Goal: Check status: Check status

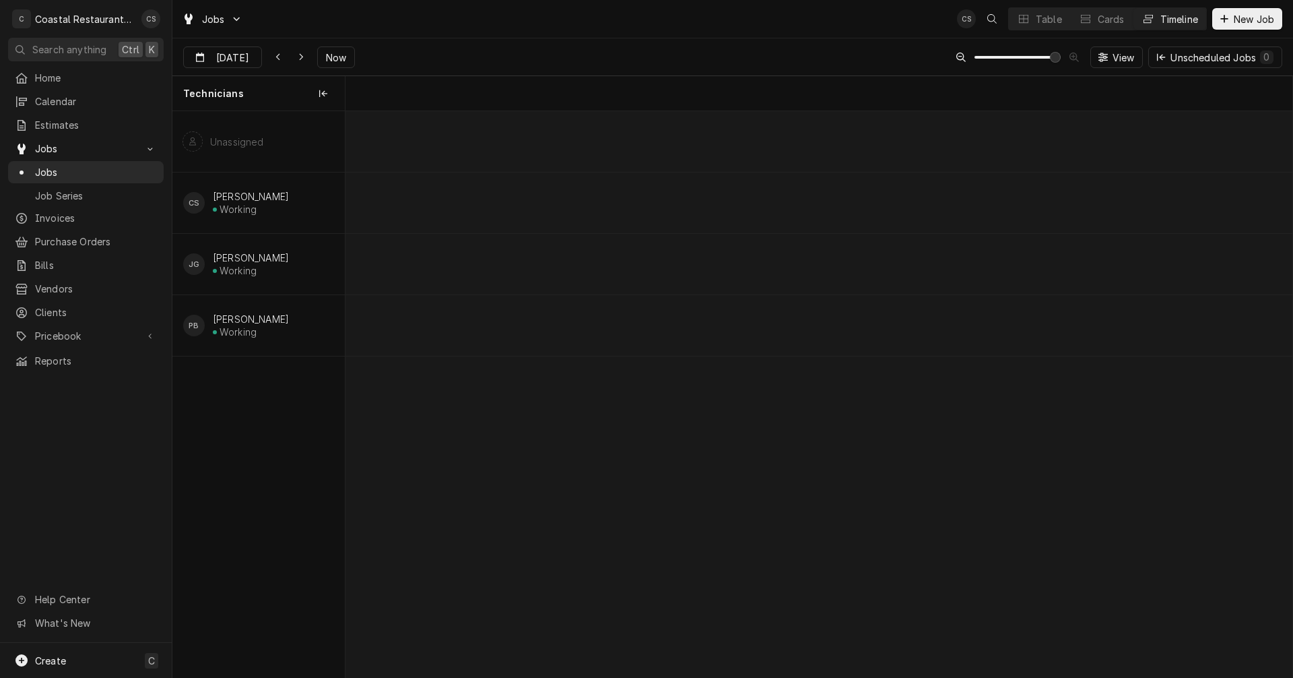
scroll to position [0, 18782]
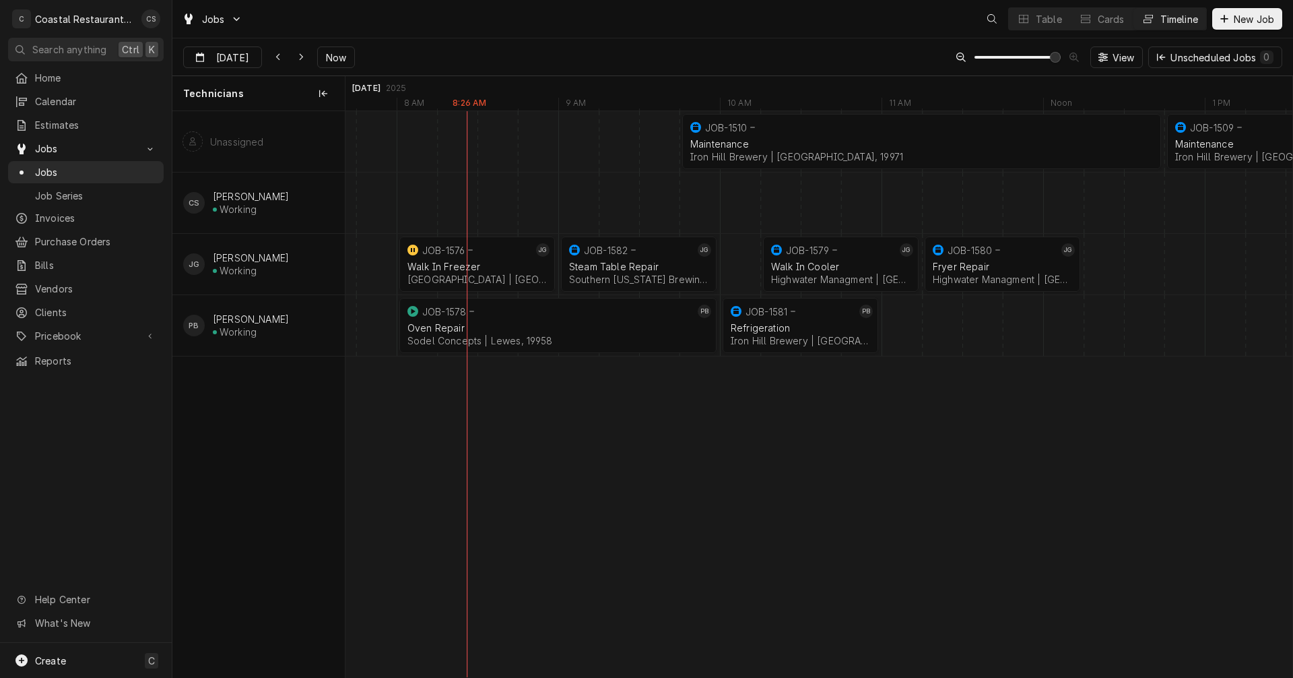
scroll to position [0, 18782]
click at [457, 257] on div "JOB-1576" at bounding box center [469, 250] width 128 height 16
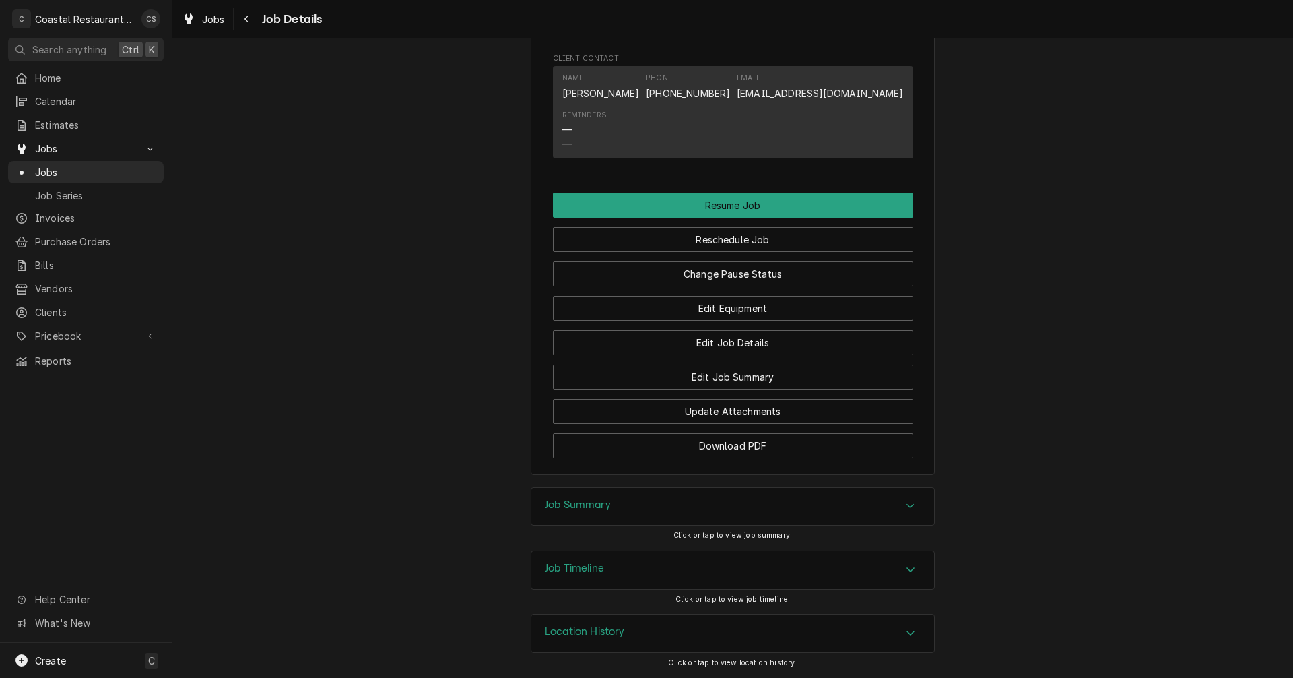
scroll to position [1093, 0]
click at [588, 505] on h3 "Job Summary" at bounding box center [578, 504] width 66 height 13
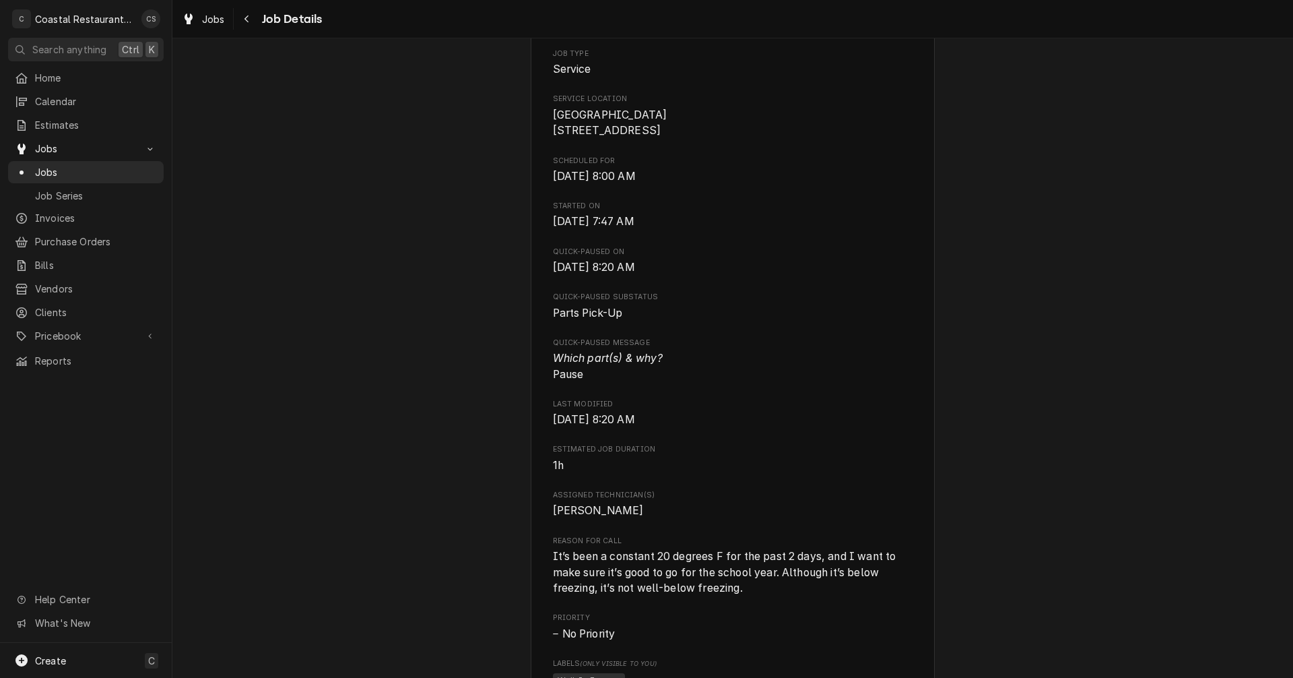
scroll to position [143, 0]
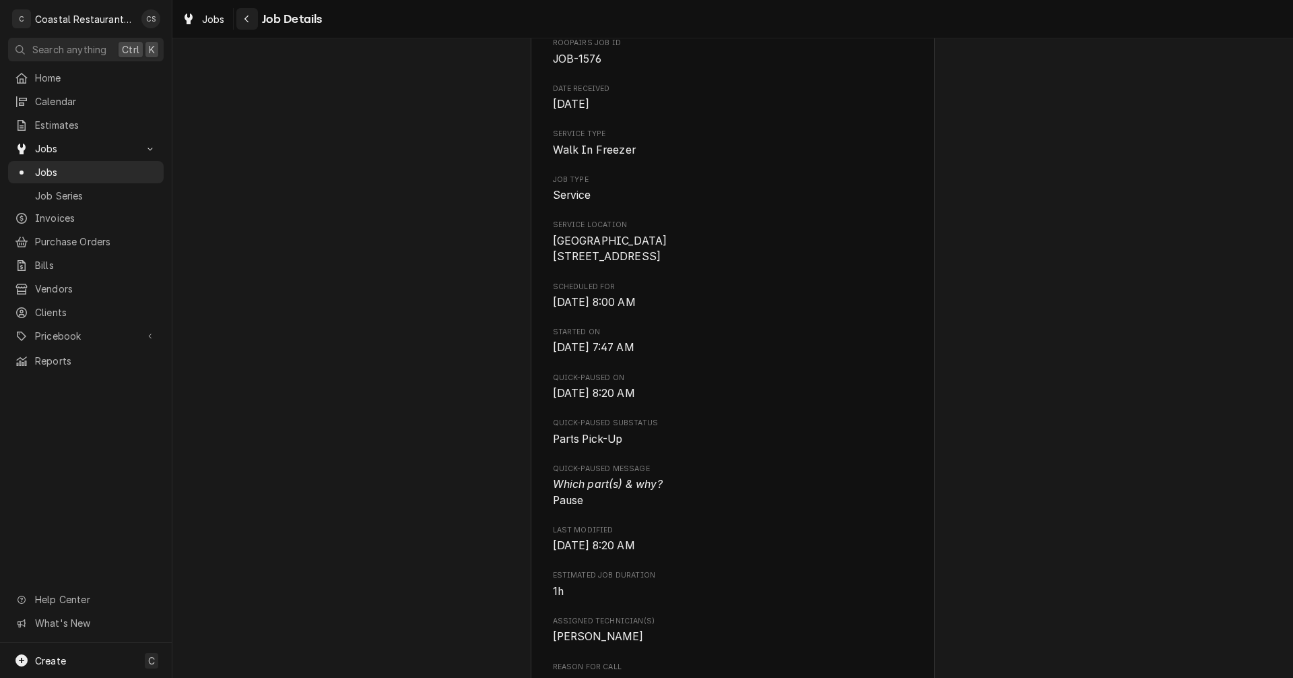
click at [251, 18] on div "Navigate back" at bounding box center [246, 18] width 13 height 13
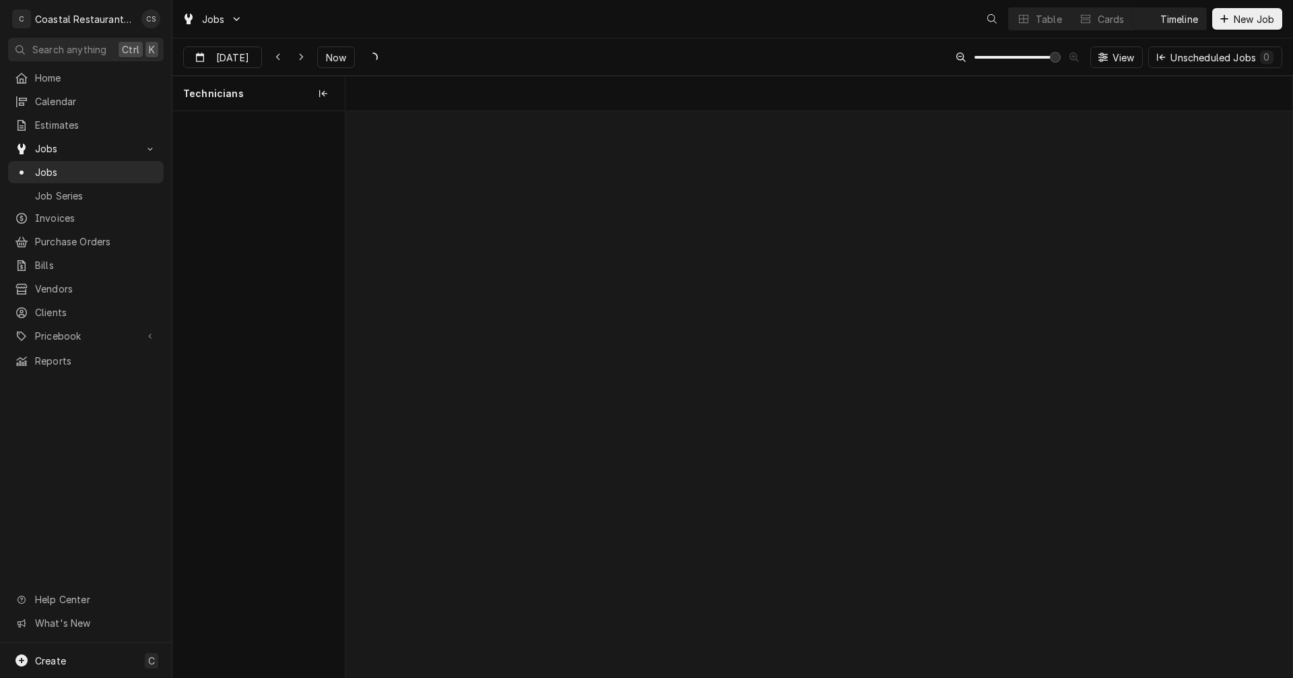
scroll to position [0, 18782]
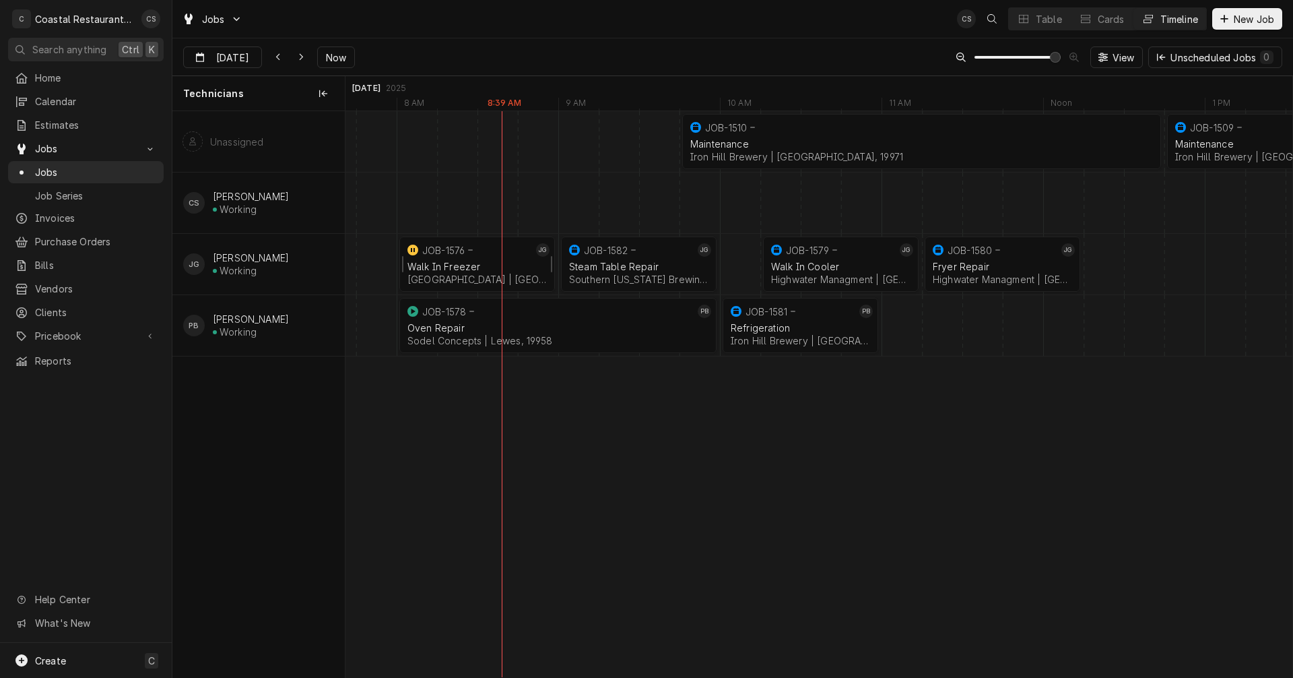
click at [463, 263] on div "Walk In Freezer" at bounding box center [477, 266] width 139 height 11
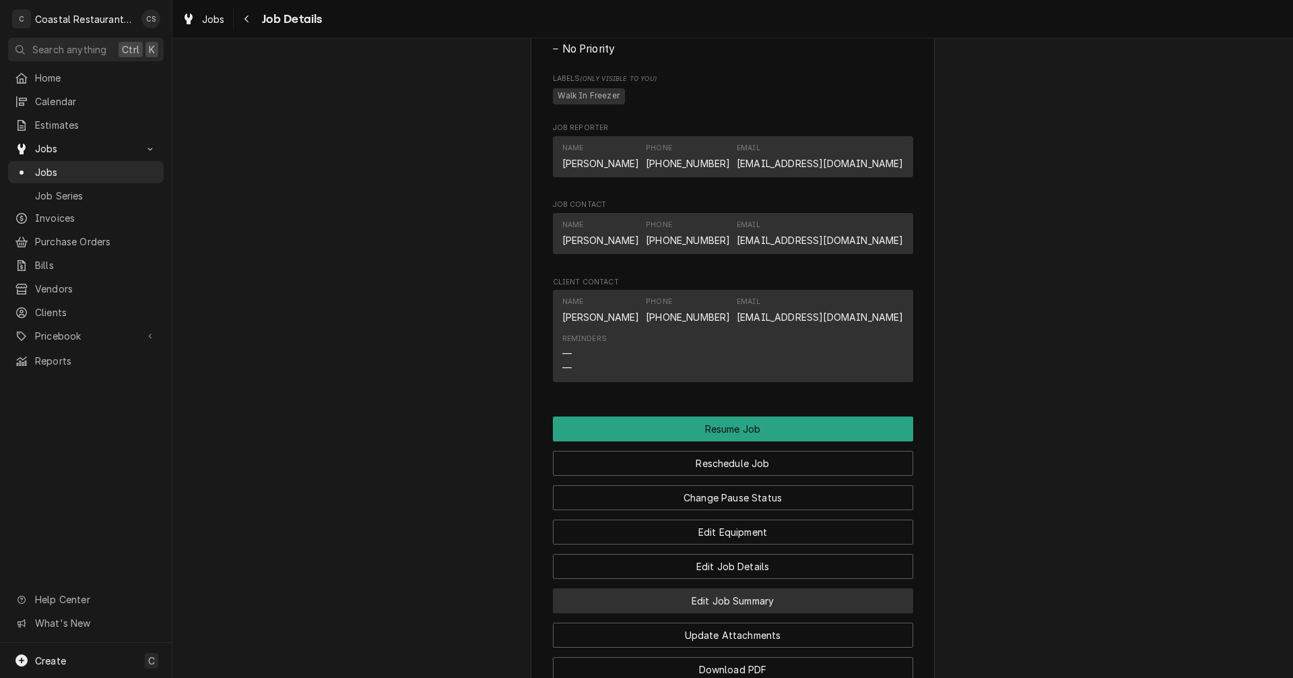
scroll to position [1010, 0]
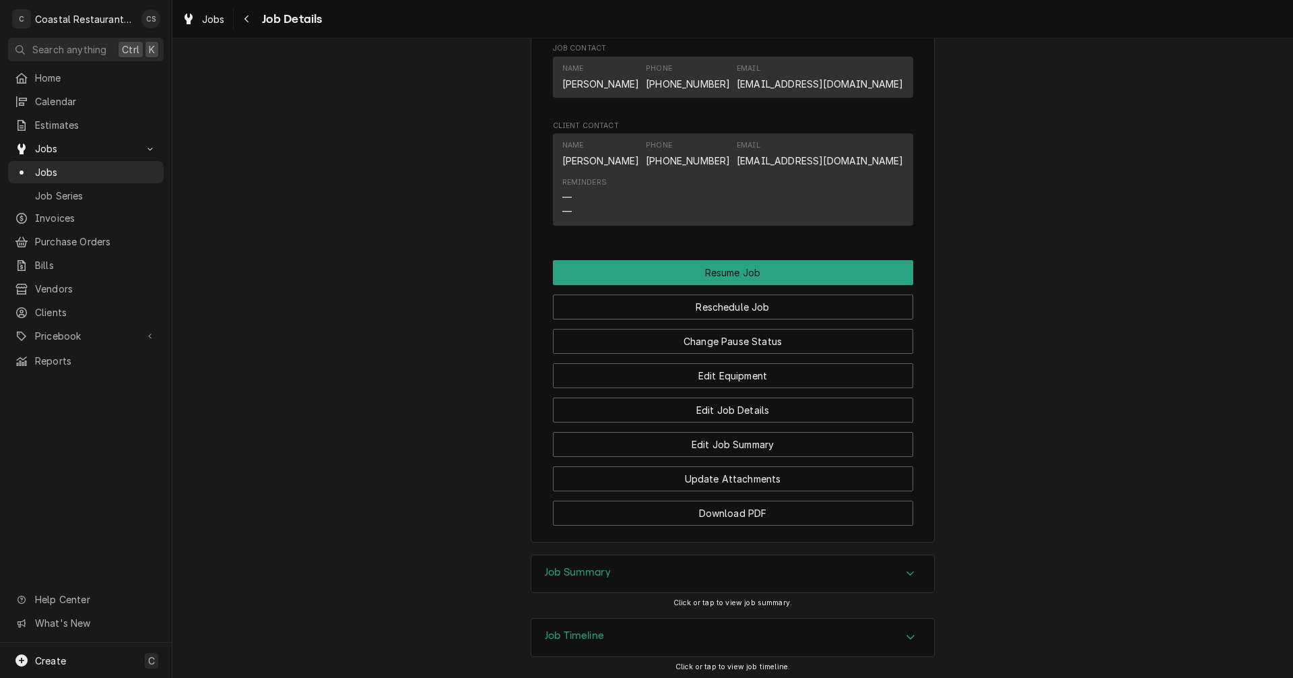
click at [582, 579] on h3 "Job Summary" at bounding box center [578, 572] width 66 height 13
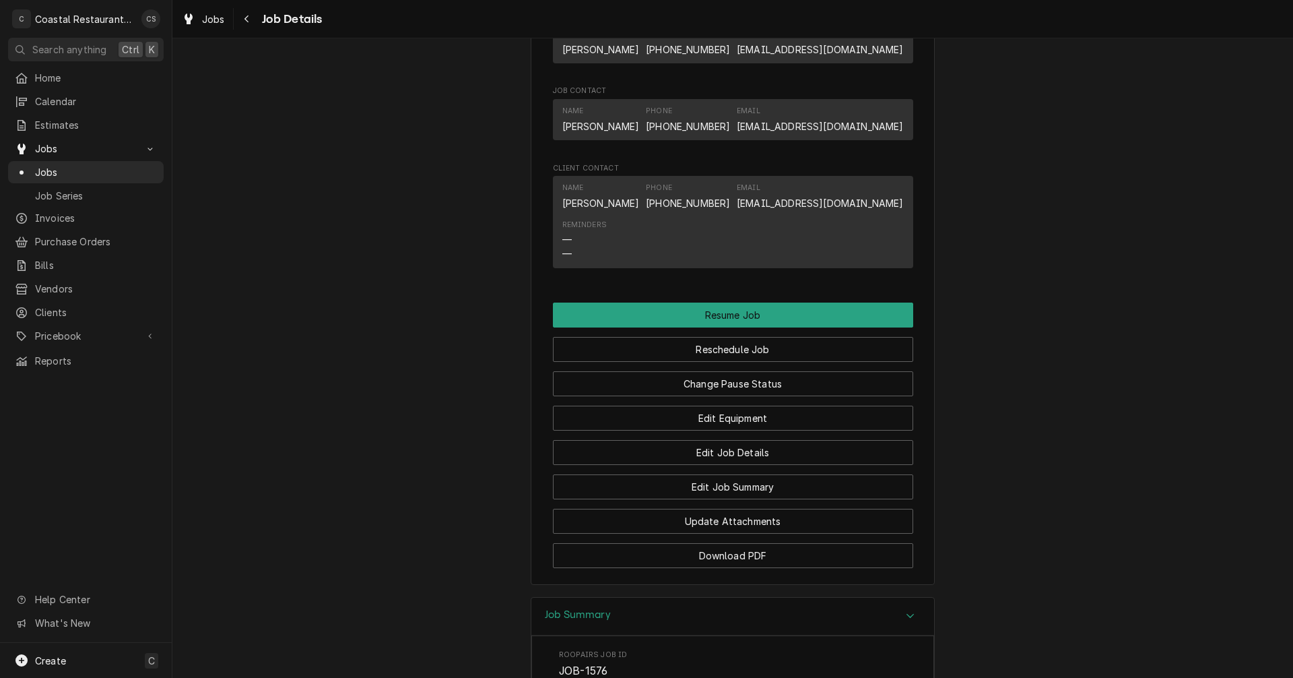
scroll to position [741, 0]
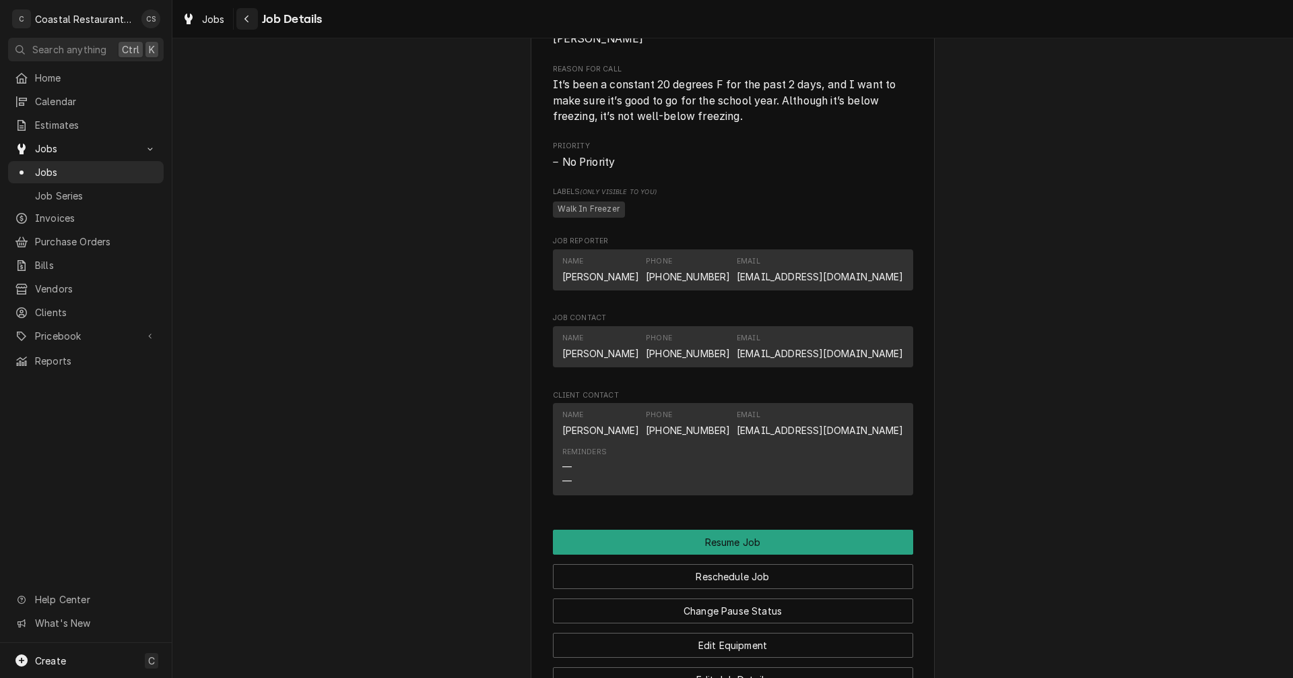
click at [245, 21] on icon "Navigate back" at bounding box center [247, 18] width 6 height 9
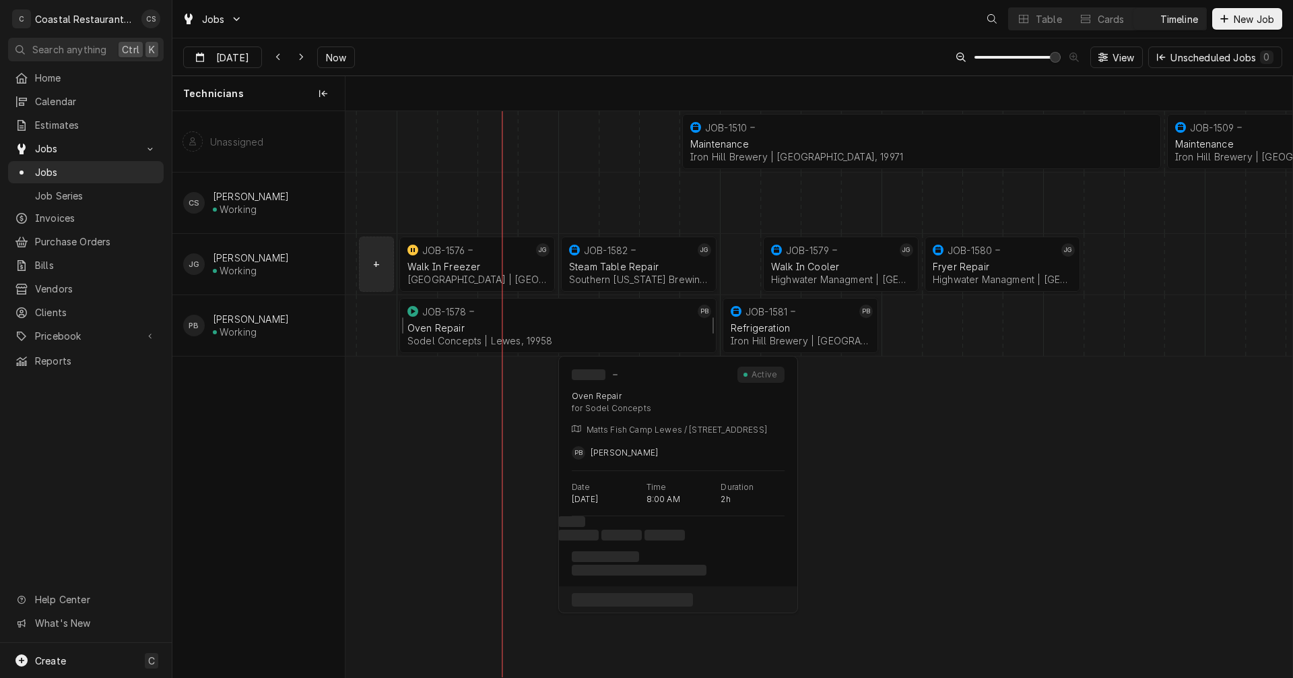
scroll to position [0, 18782]
